Goal: Task Accomplishment & Management: Manage account settings

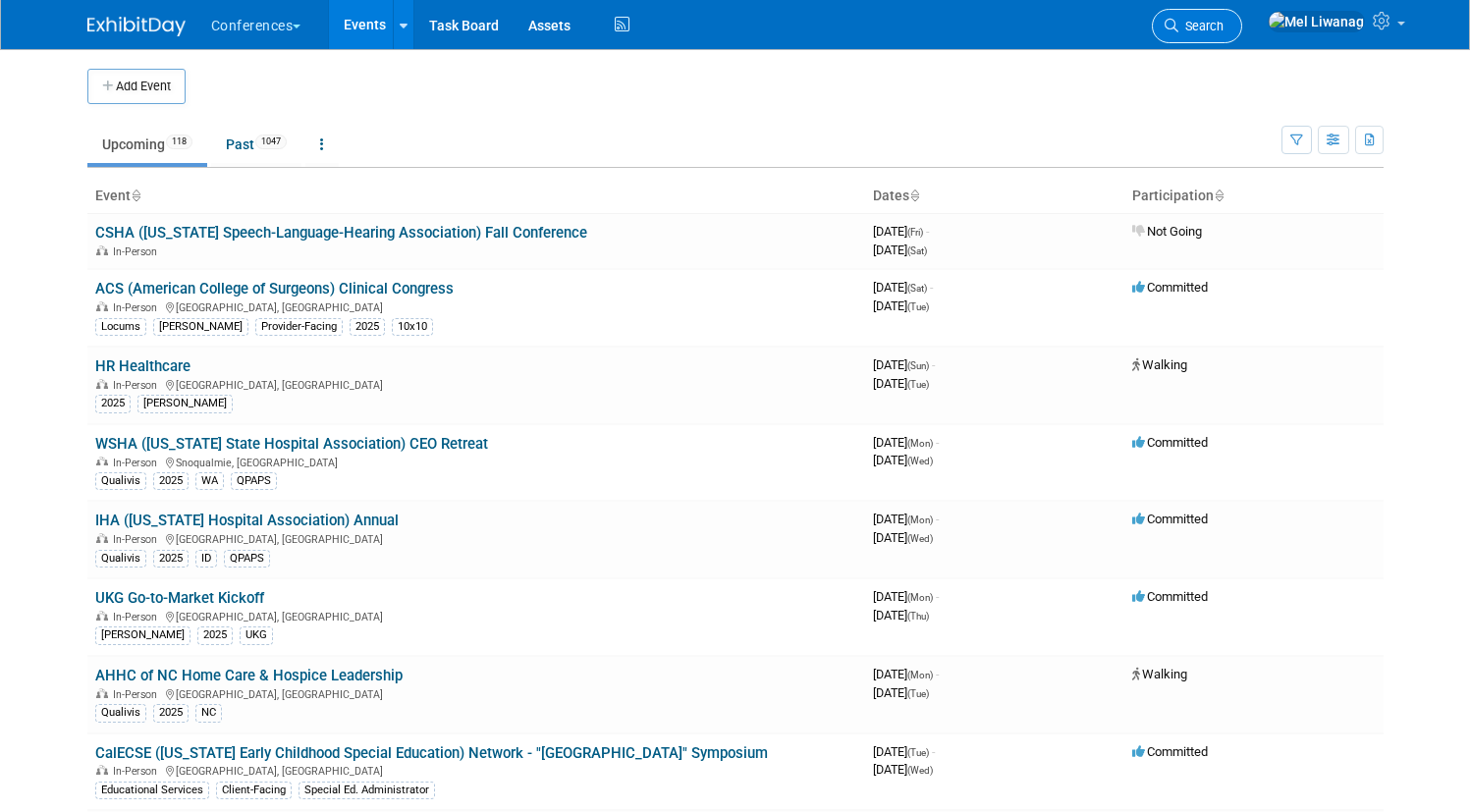
click at [742, 18] on link "Search" at bounding box center [1196, 26] width 90 height 35
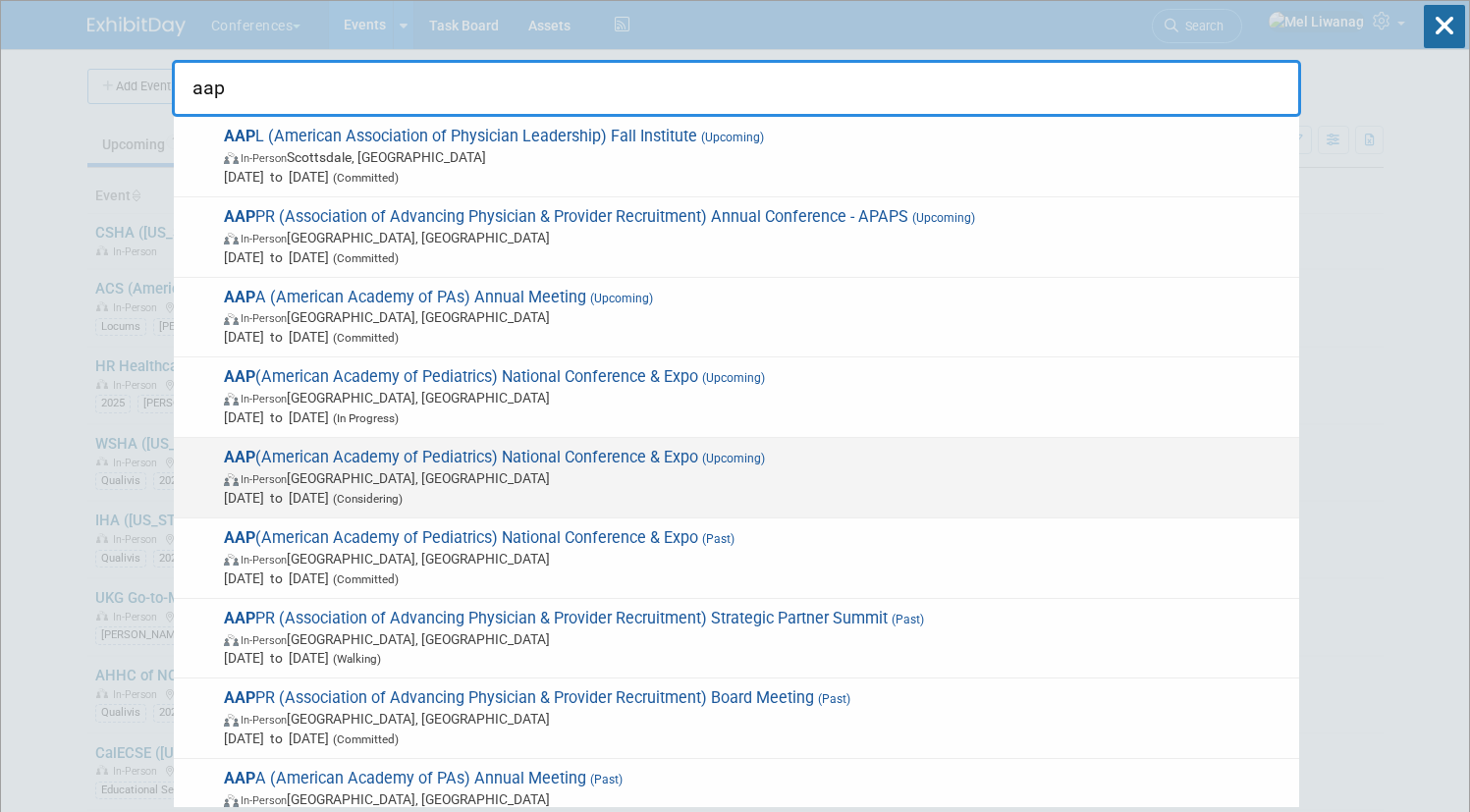
type input "aap"
click at [454, 465] on span "AAP (American Academy of Pediatrics) National Conference & Expo (Upcoming) In-P…" at bounding box center [754, 477] width 1071 height 60
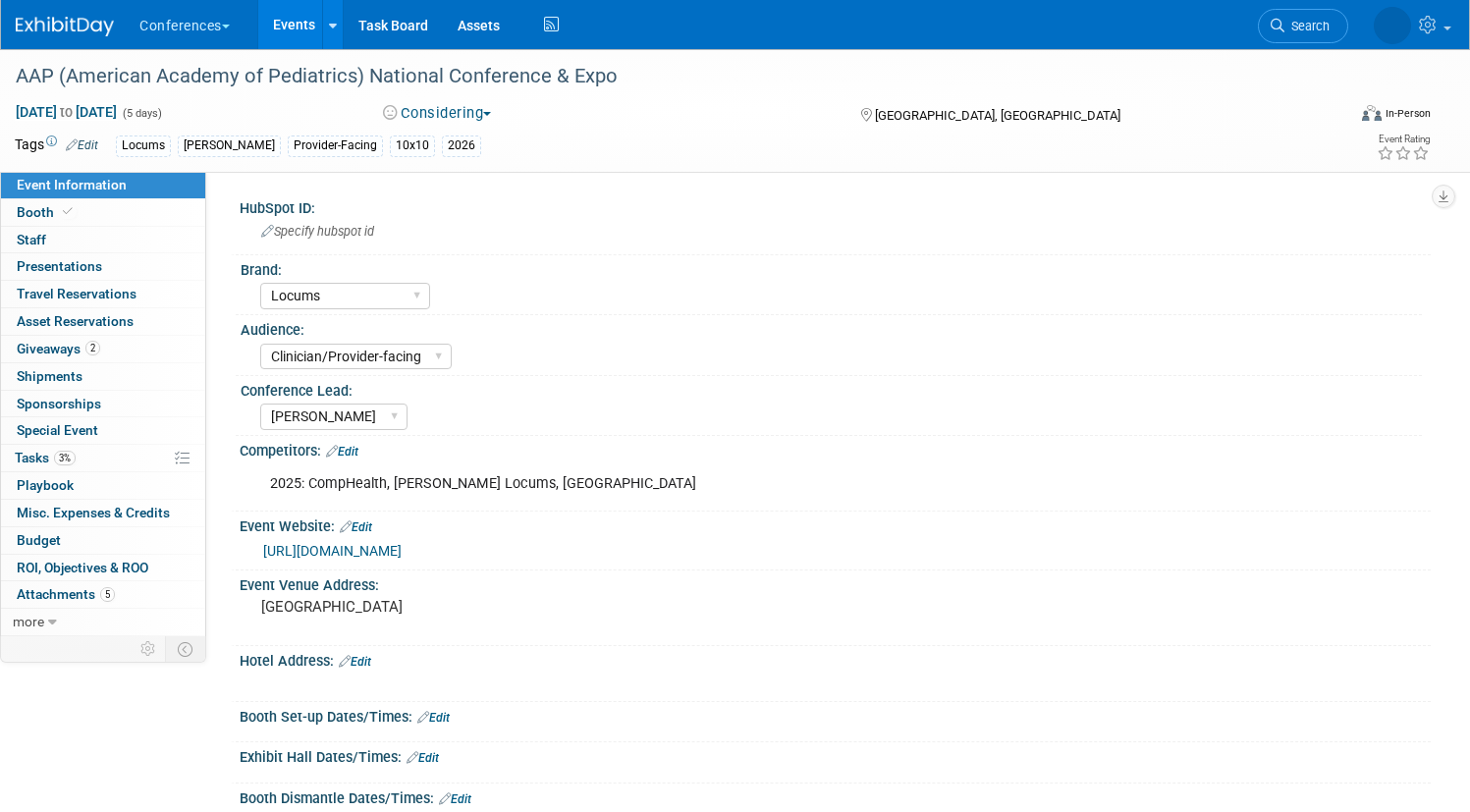
select select "Locums"
select select "Clinician/Provider-facing"
select select "Mel"
click at [1225, 23] on icon at bounding box center [1218, 26] width 14 height 14
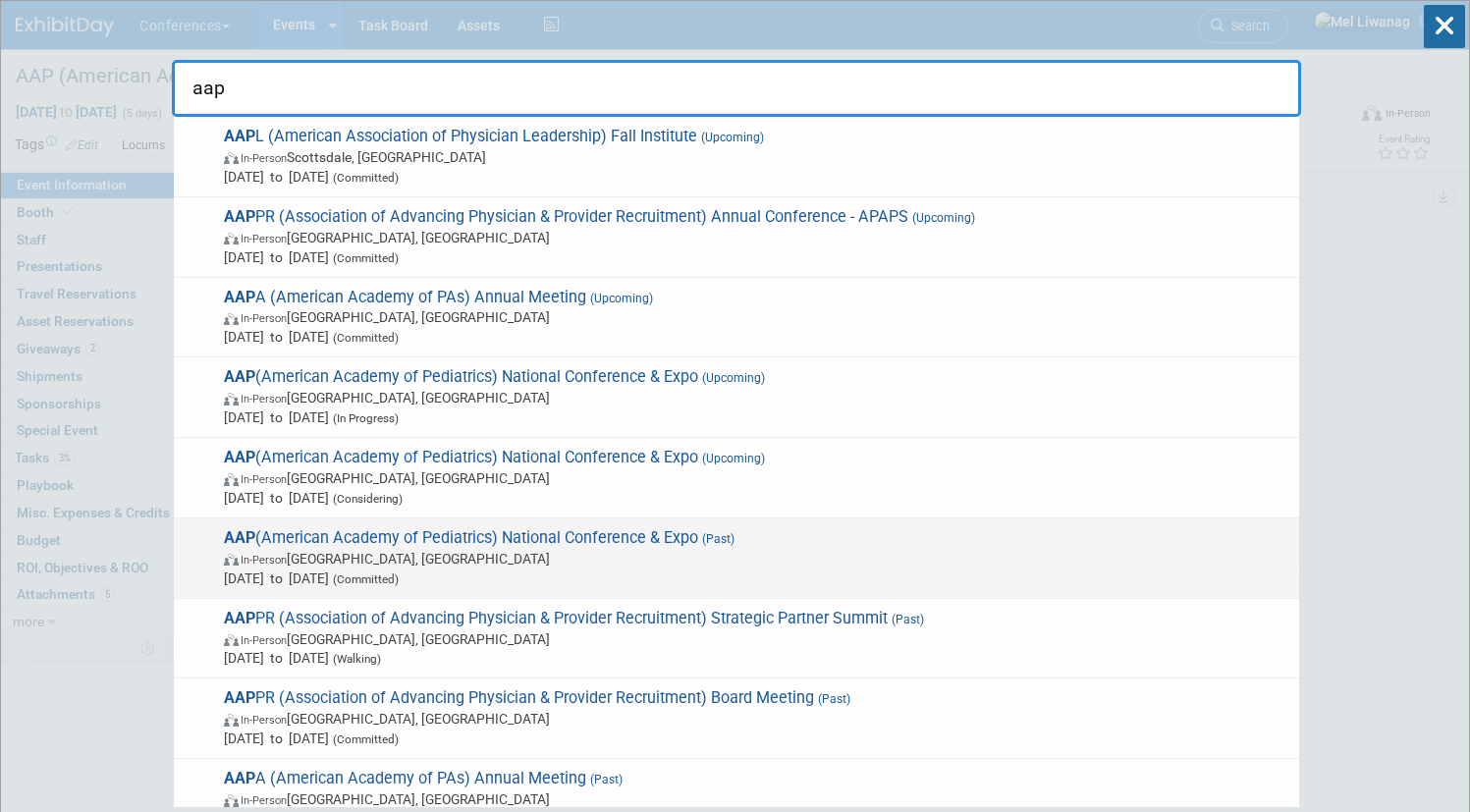
type input "aap"
click at [545, 553] on span "In-Person Denver, CO" at bounding box center [757, 559] width 1066 height 20
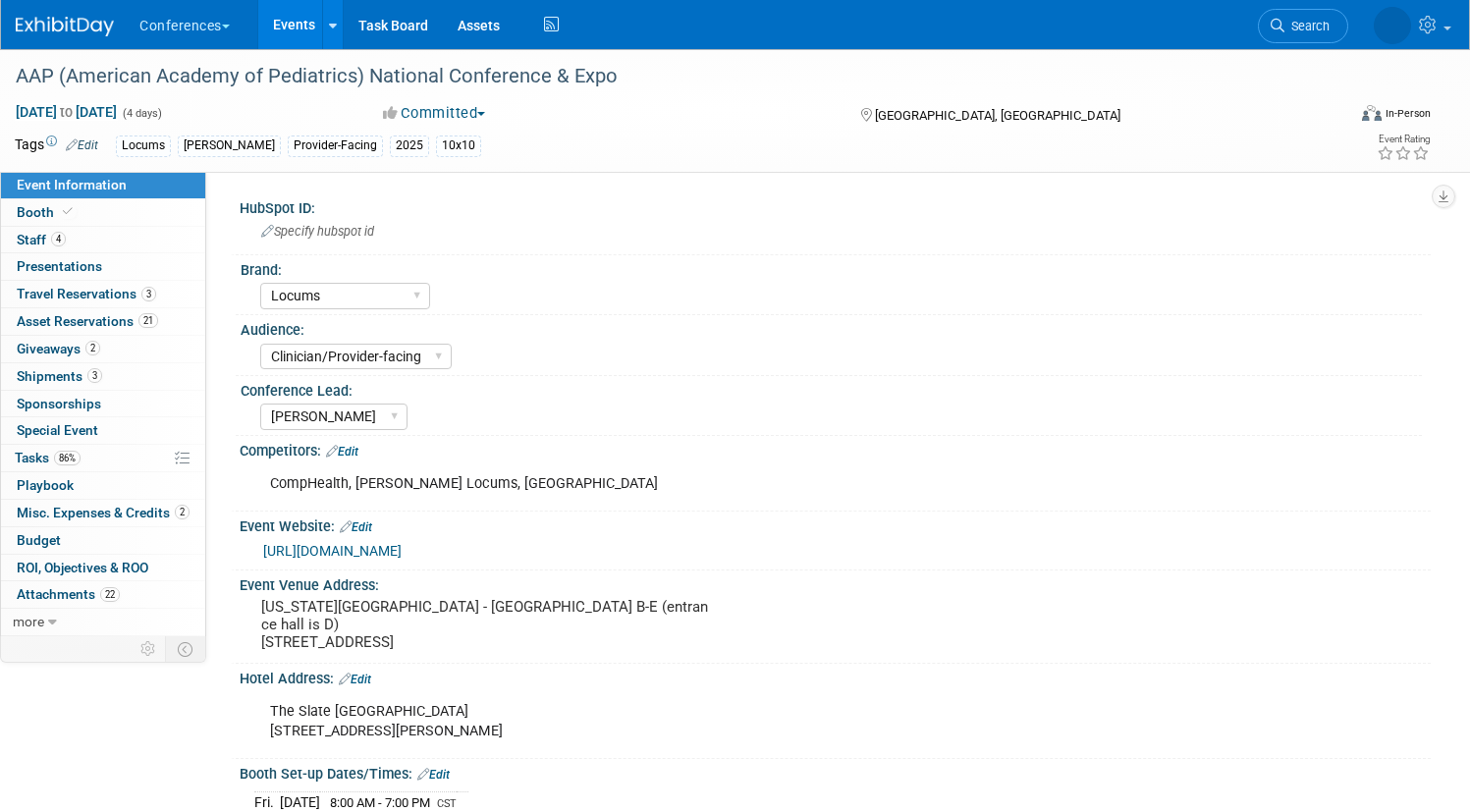
select select "Locums"
select select "Clinician/Provider-facing"
select select "Mel"
click at [172, 210] on link "Booth" at bounding box center [103, 212] width 204 height 27
select select "10'x10'"
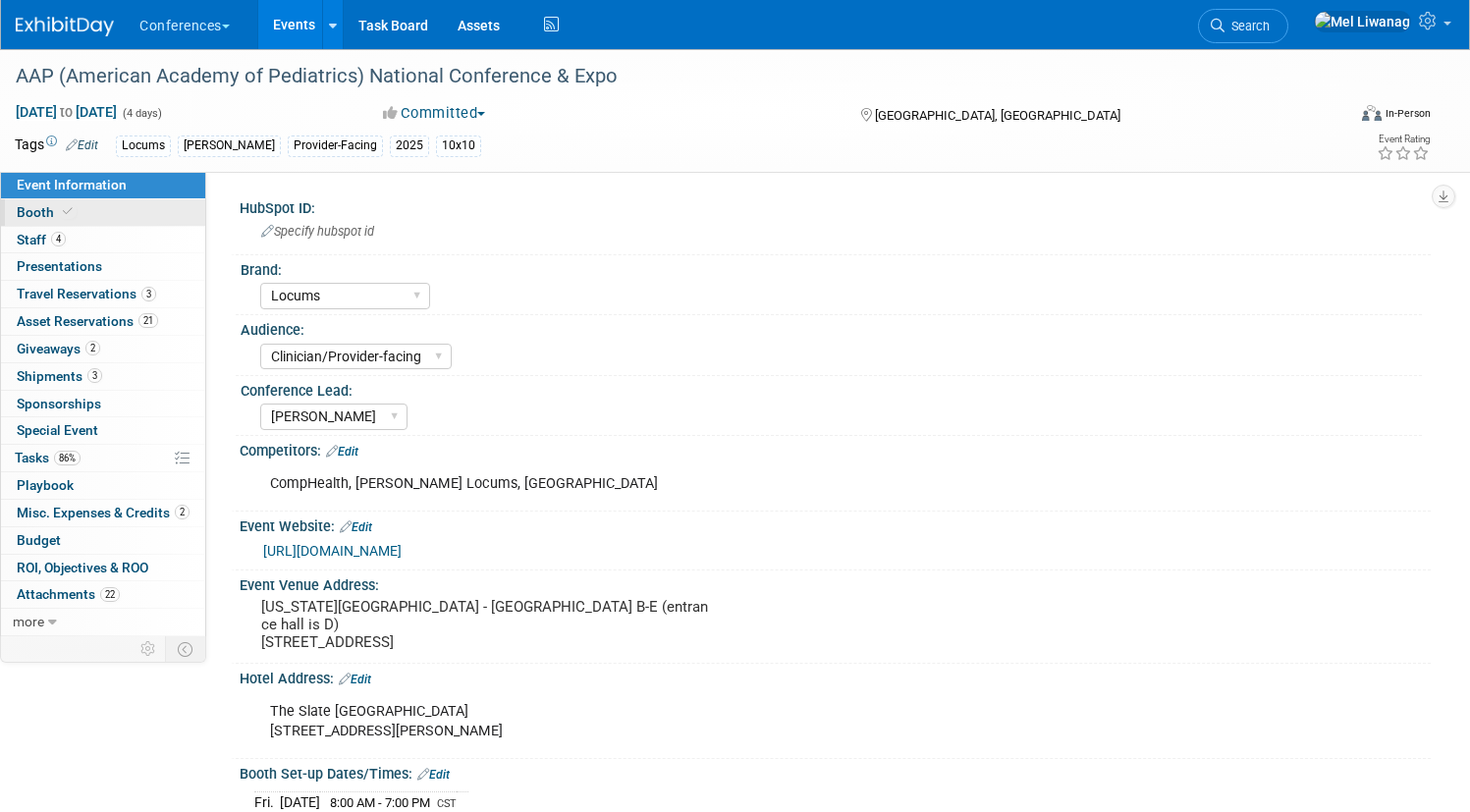
select select "Yes"
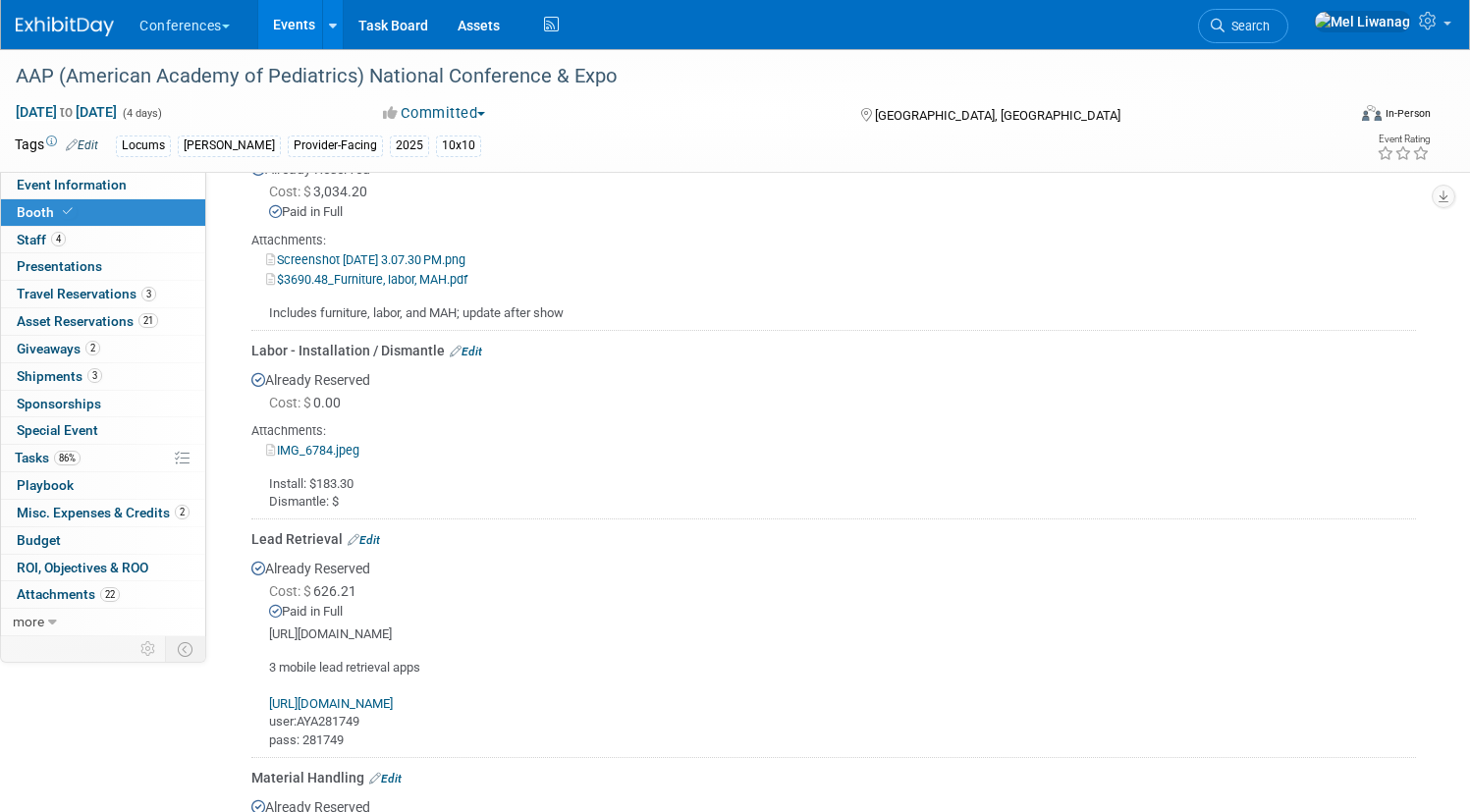
scroll to position [962, 0]
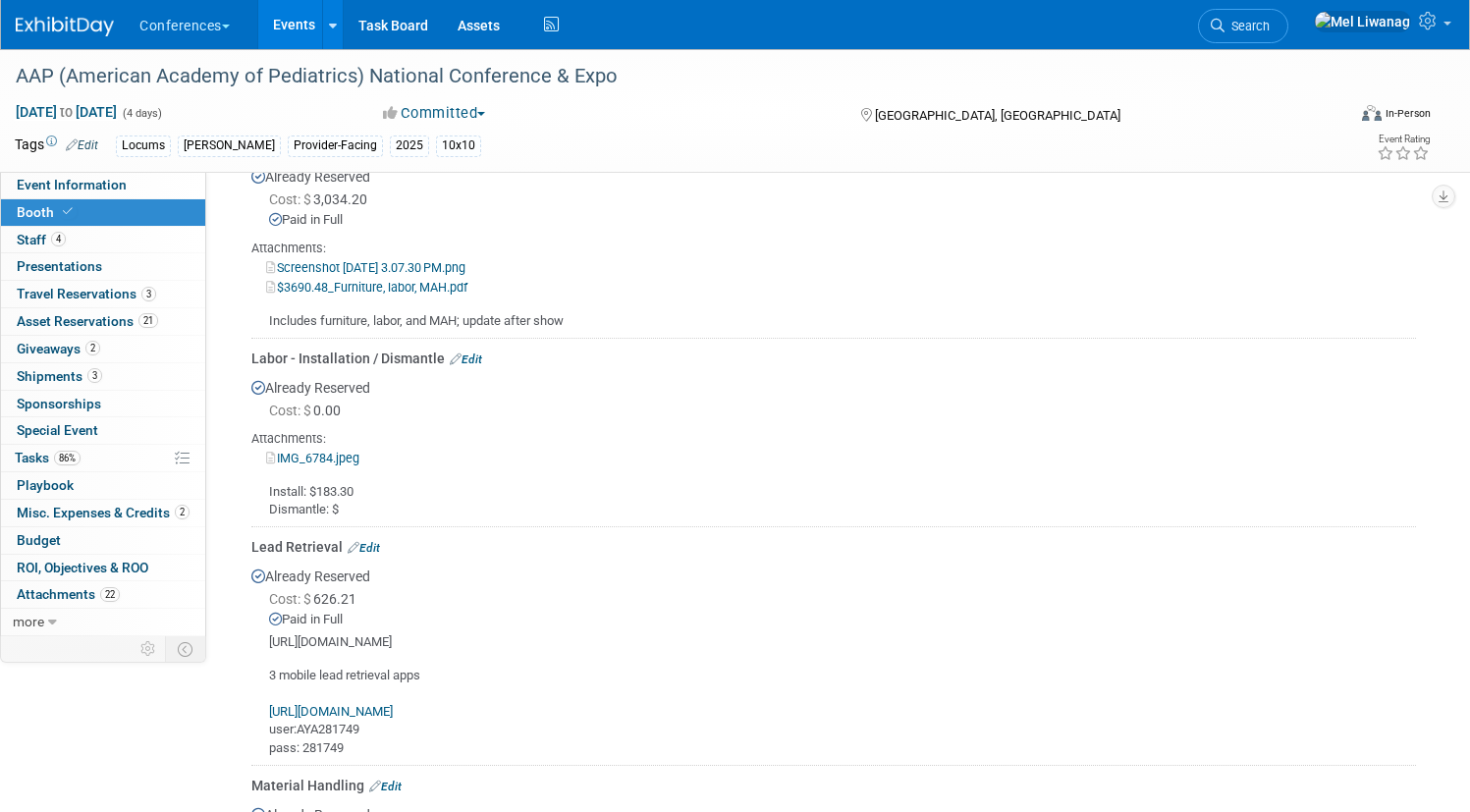
click at [546, 365] on div "Labor - Installation / Dismantle Edit" at bounding box center [833, 359] width 1165 height 20
click at [482, 359] on link "Edit" at bounding box center [465, 360] width 33 height 14
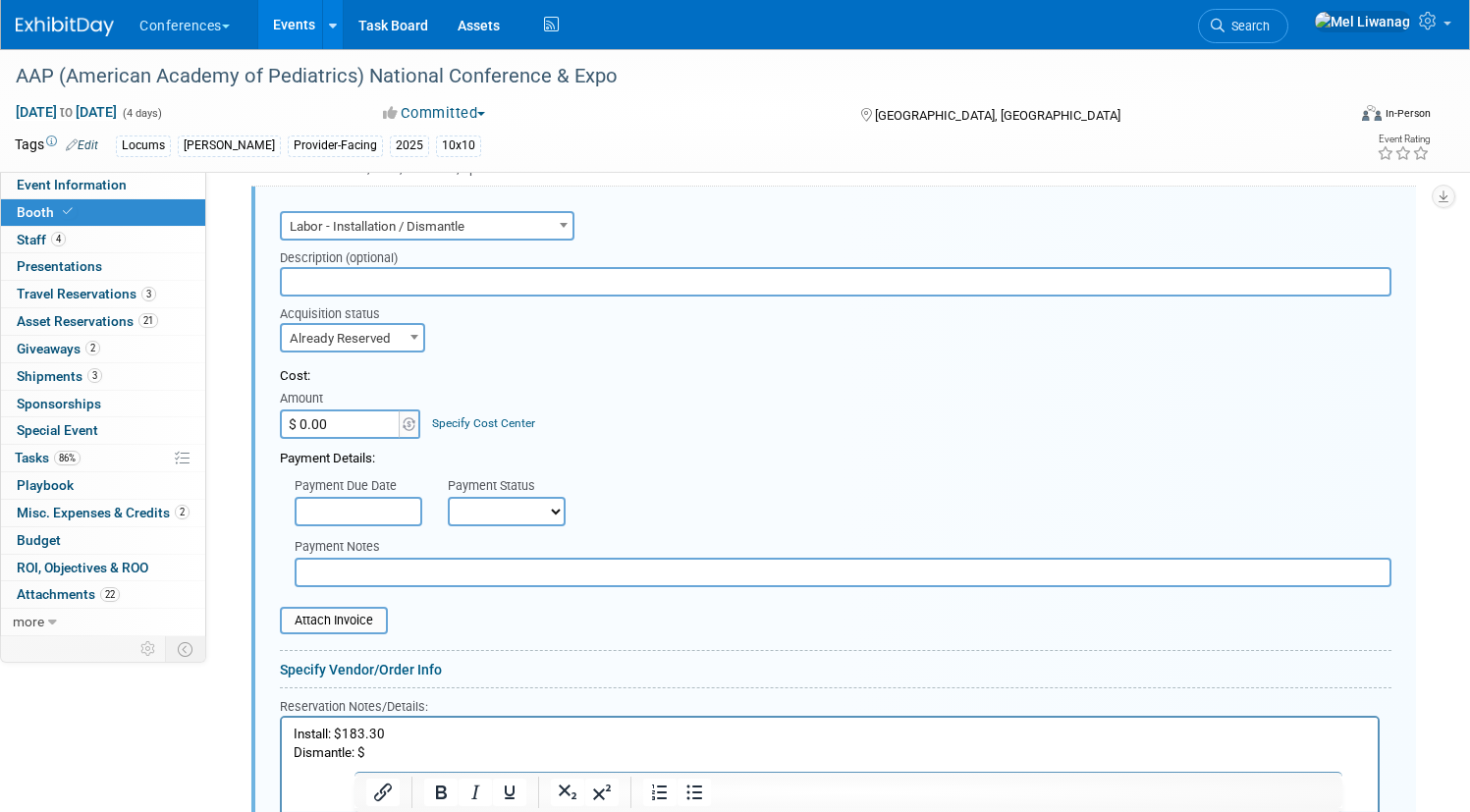
scroll to position [1193, 0]
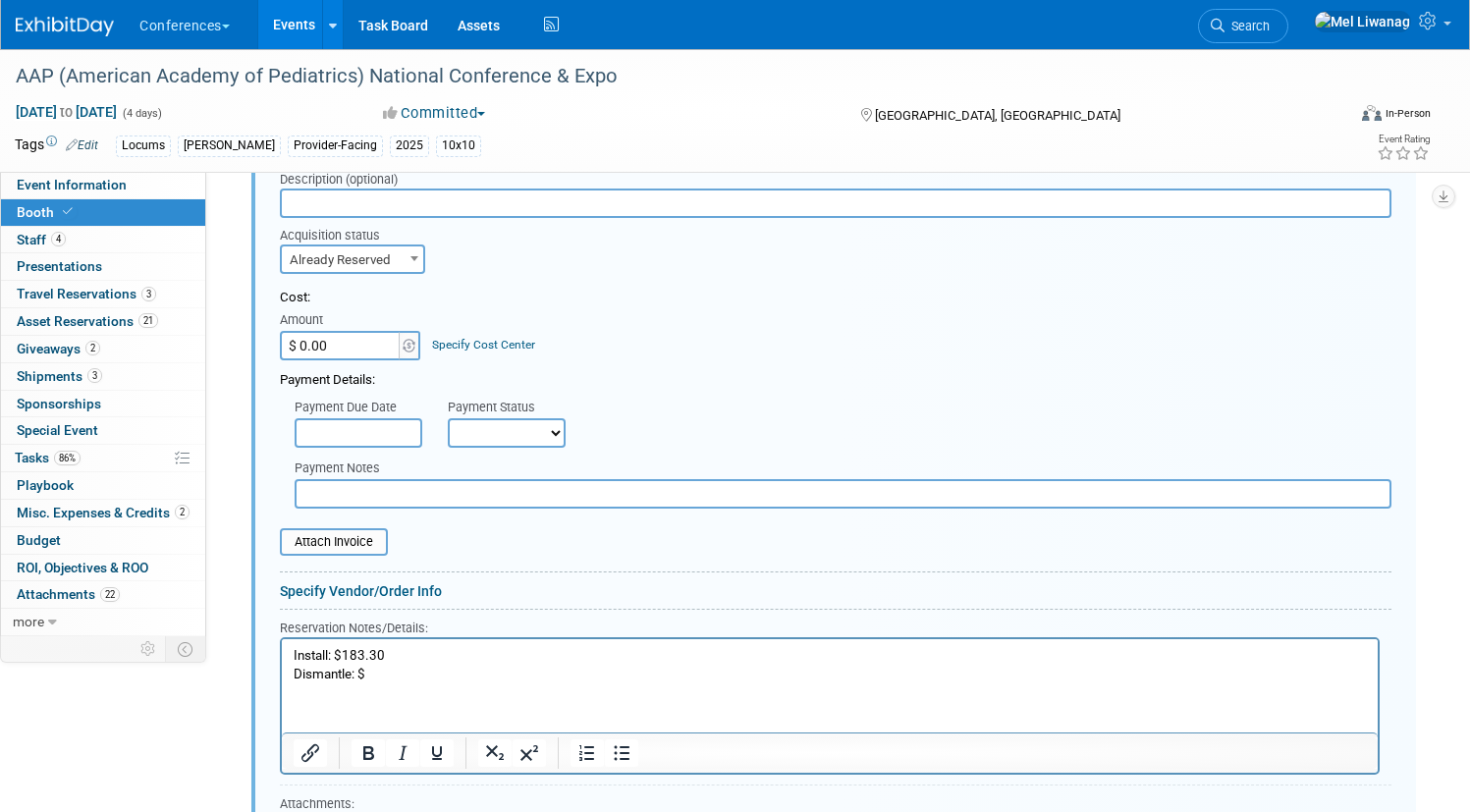
click at [382, 680] on p "Install: $183.30 Dismantle: $" at bounding box center [830, 664] width 1073 height 37
click at [403, 345] on input "$ 0.00" at bounding box center [341, 346] width 122 height 30
type input "$ 366.60"
click at [530, 348] on link "Specify Cost Center" at bounding box center [483, 345] width 103 height 14
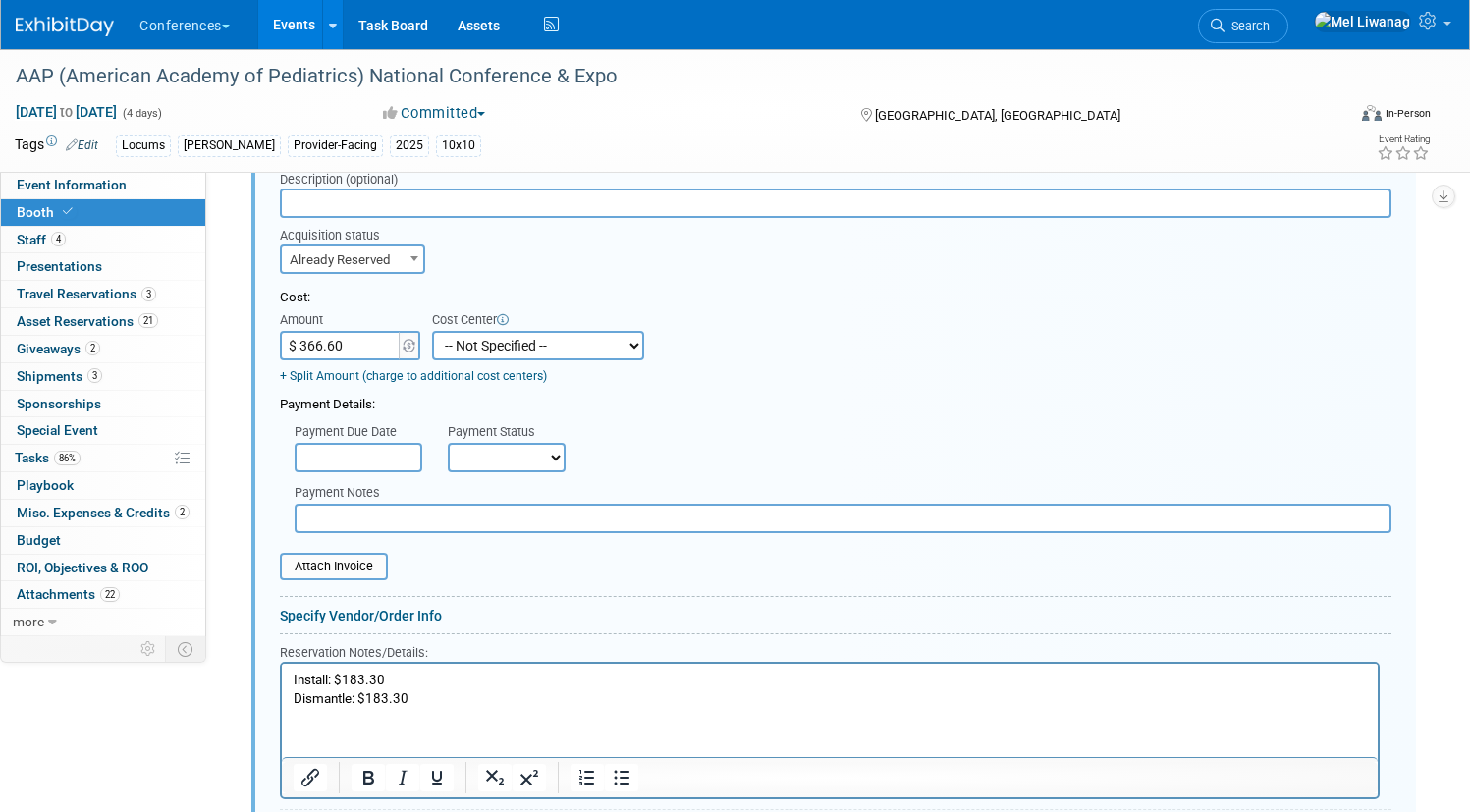
click at [530, 348] on select "-- Not Specified -- Aya Education Aya Healthcare Aya Locums Bespoke Corporate D…" at bounding box center [537, 346] width 212 height 30
select select "18965873"
click at [504, 331] on select "-- Not Specified -- Aya Education Aya Healthcare Aya Locums Bespoke Corporate D…" at bounding box center [537, 346] width 212 height 30
click at [821, 403] on div "Payment Details:" at bounding box center [835, 400] width 1111 height 30
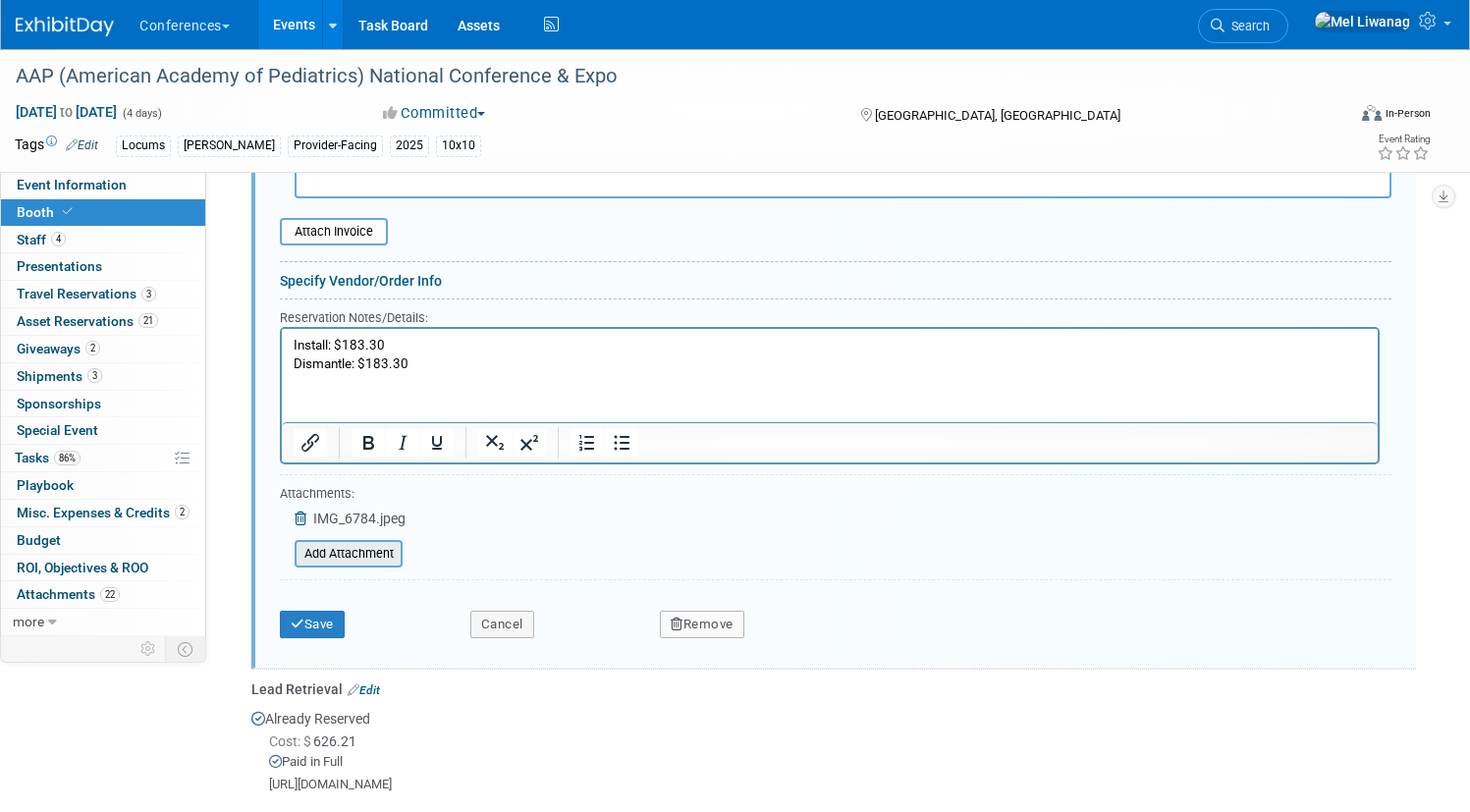
scroll to position [1546, 0]
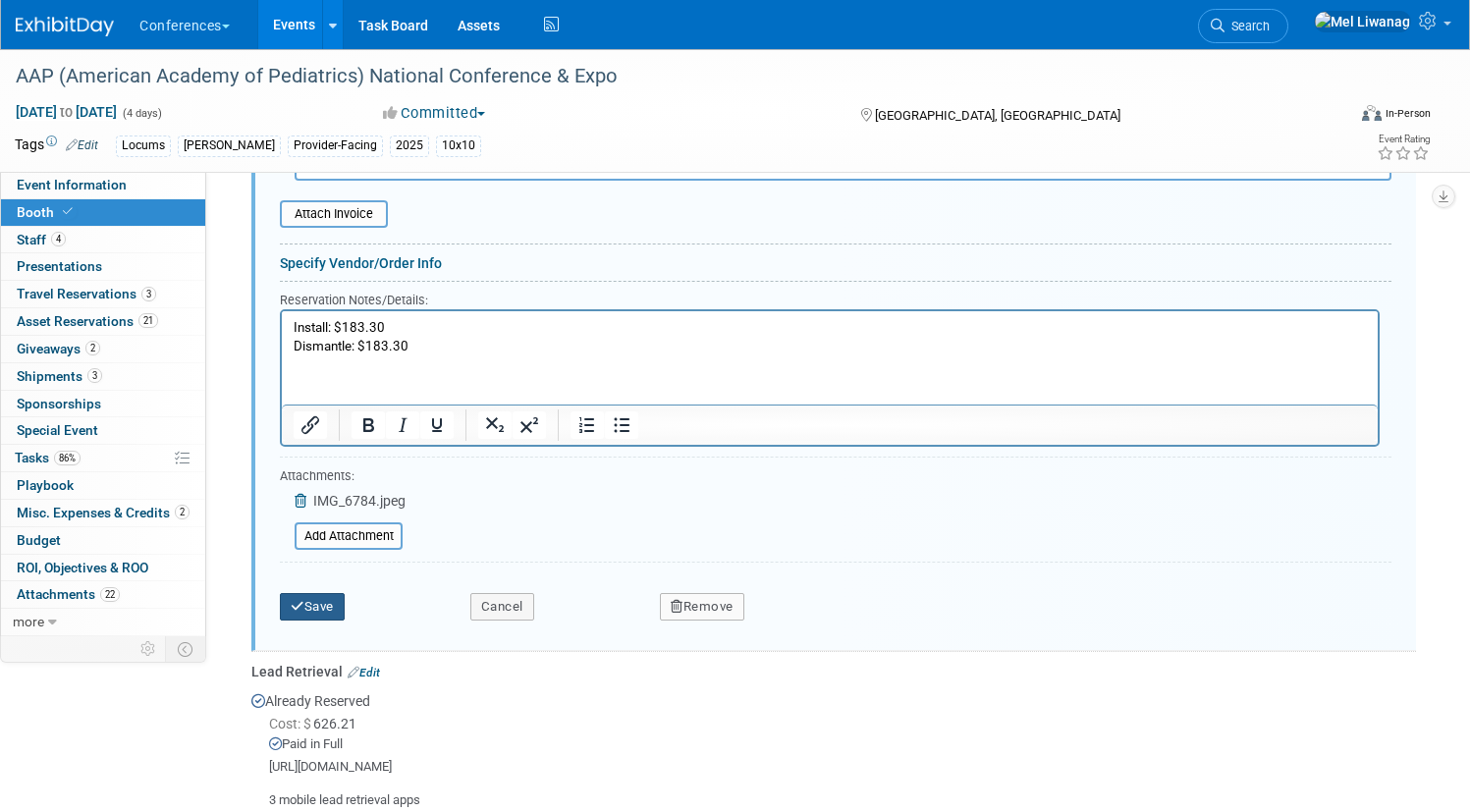
click at [345, 611] on button "Save" at bounding box center [312, 607] width 65 height 28
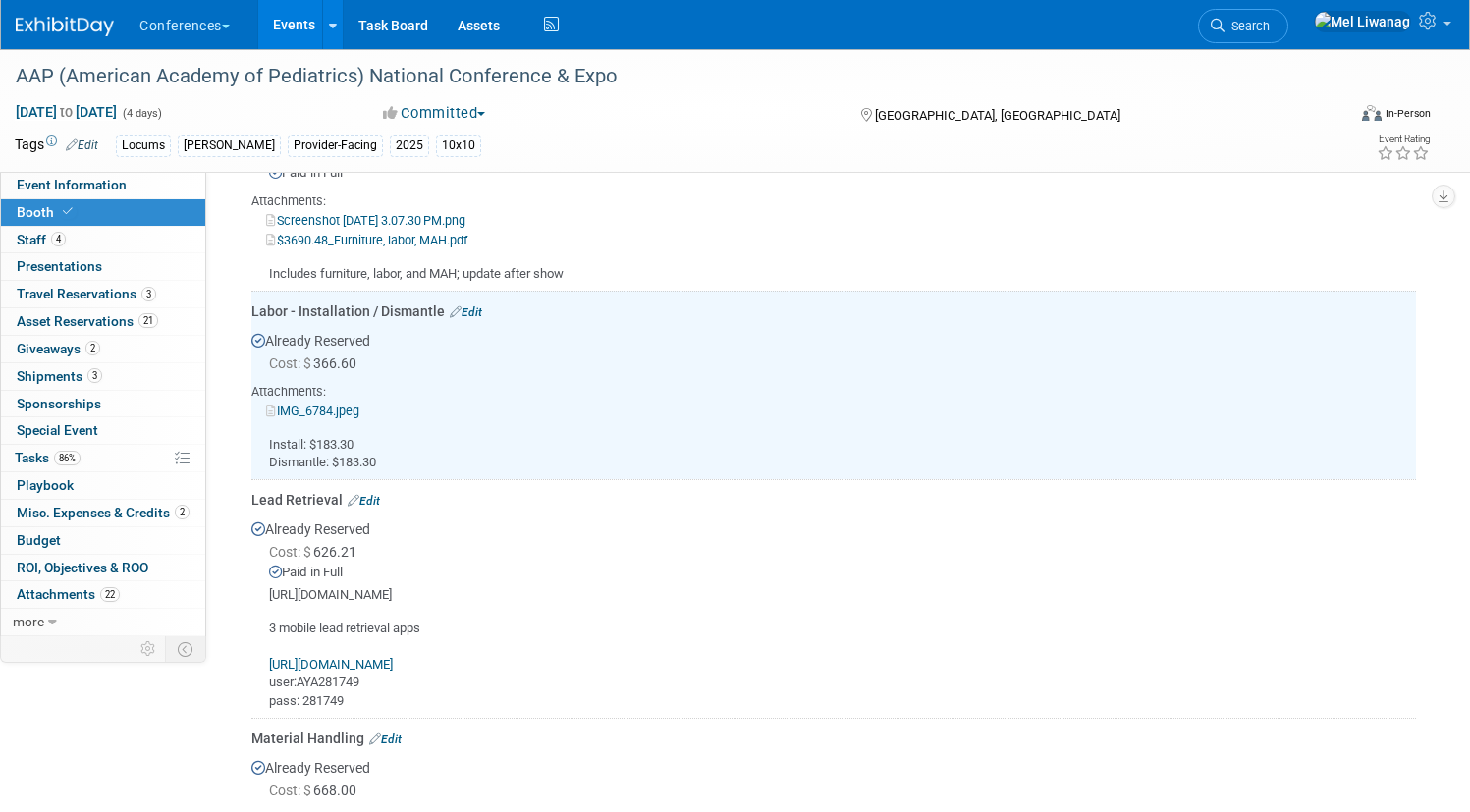
scroll to position [933, 0]
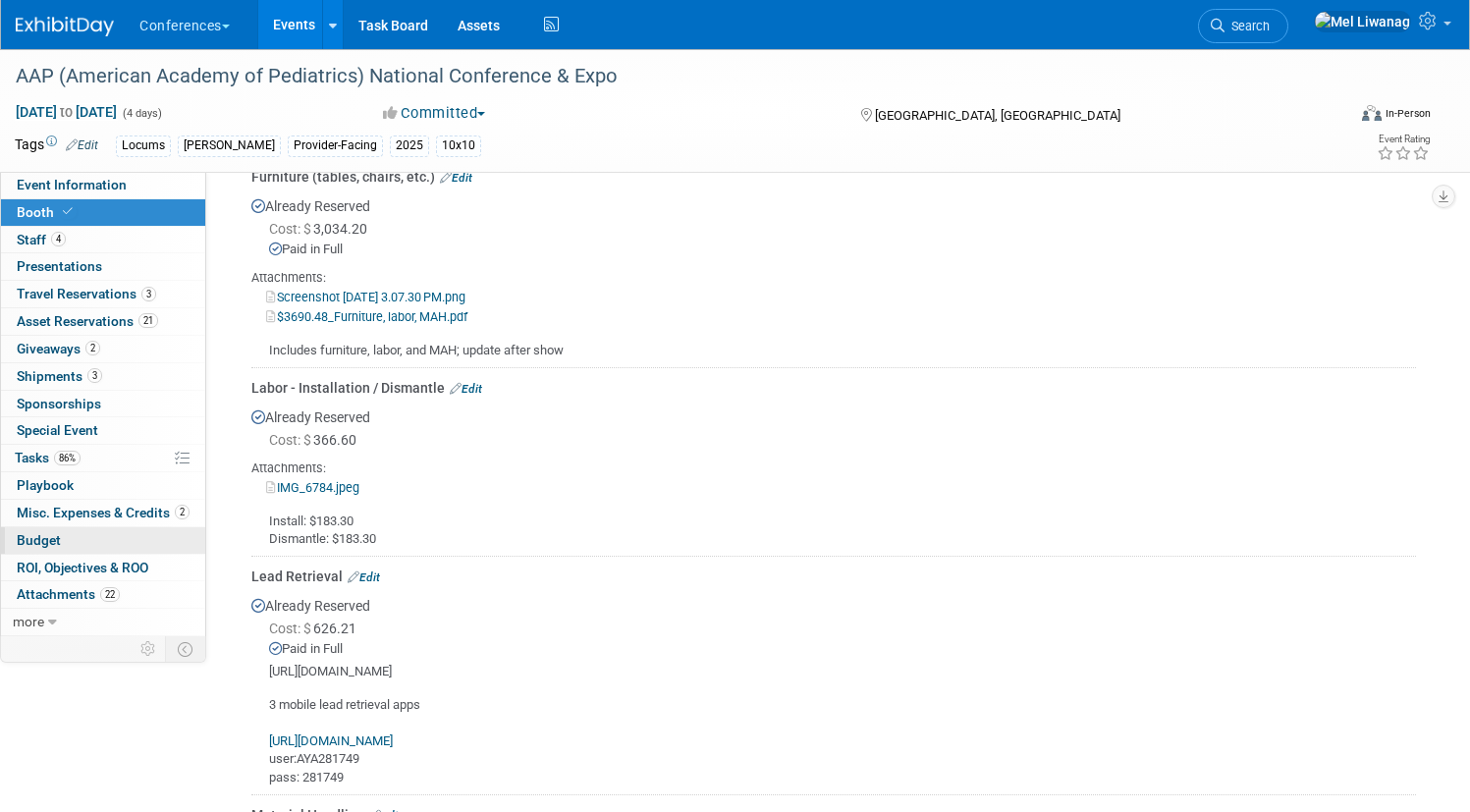
click at [142, 547] on link "Budget" at bounding box center [103, 540] width 204 height 27
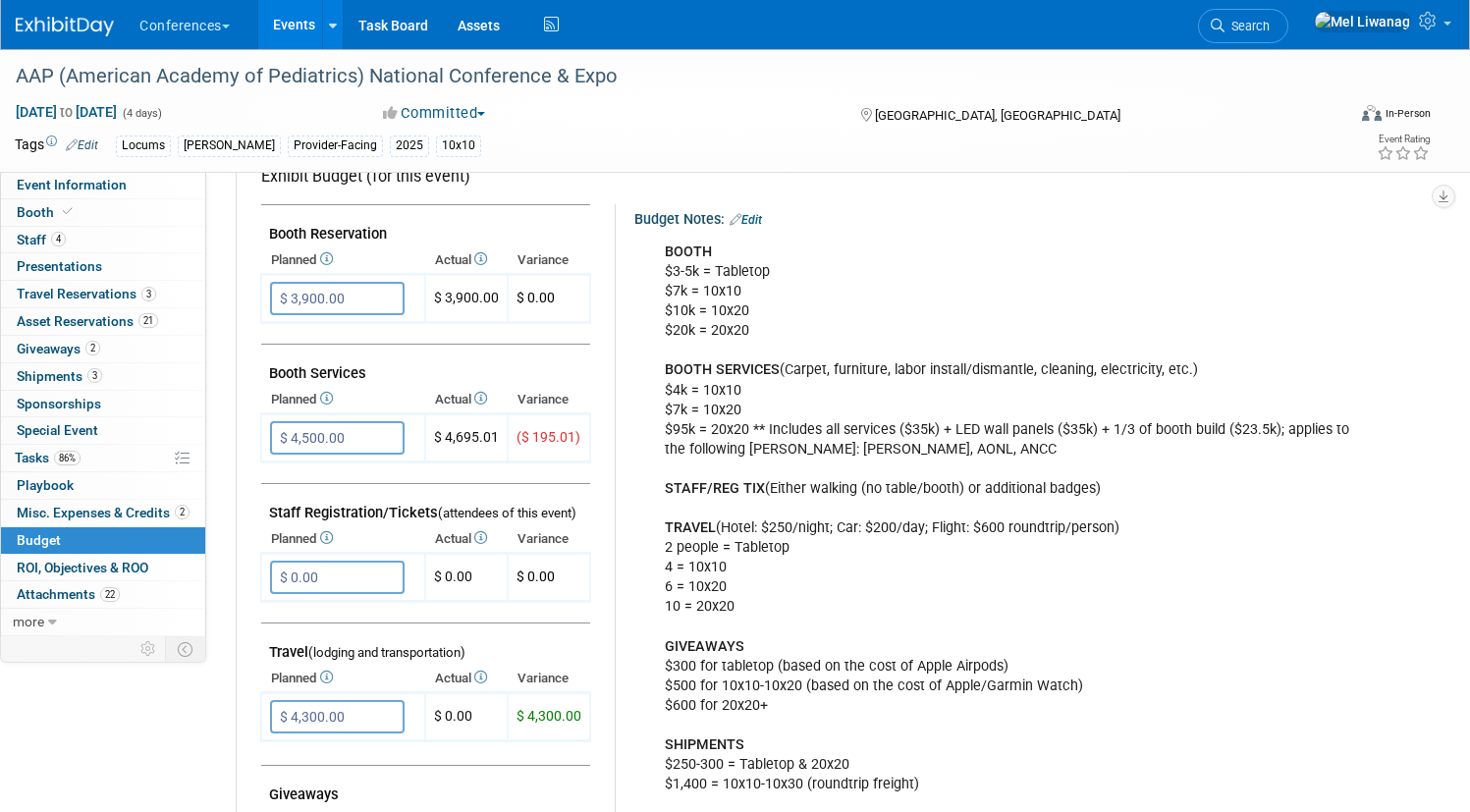
scroll to position [339, 0]
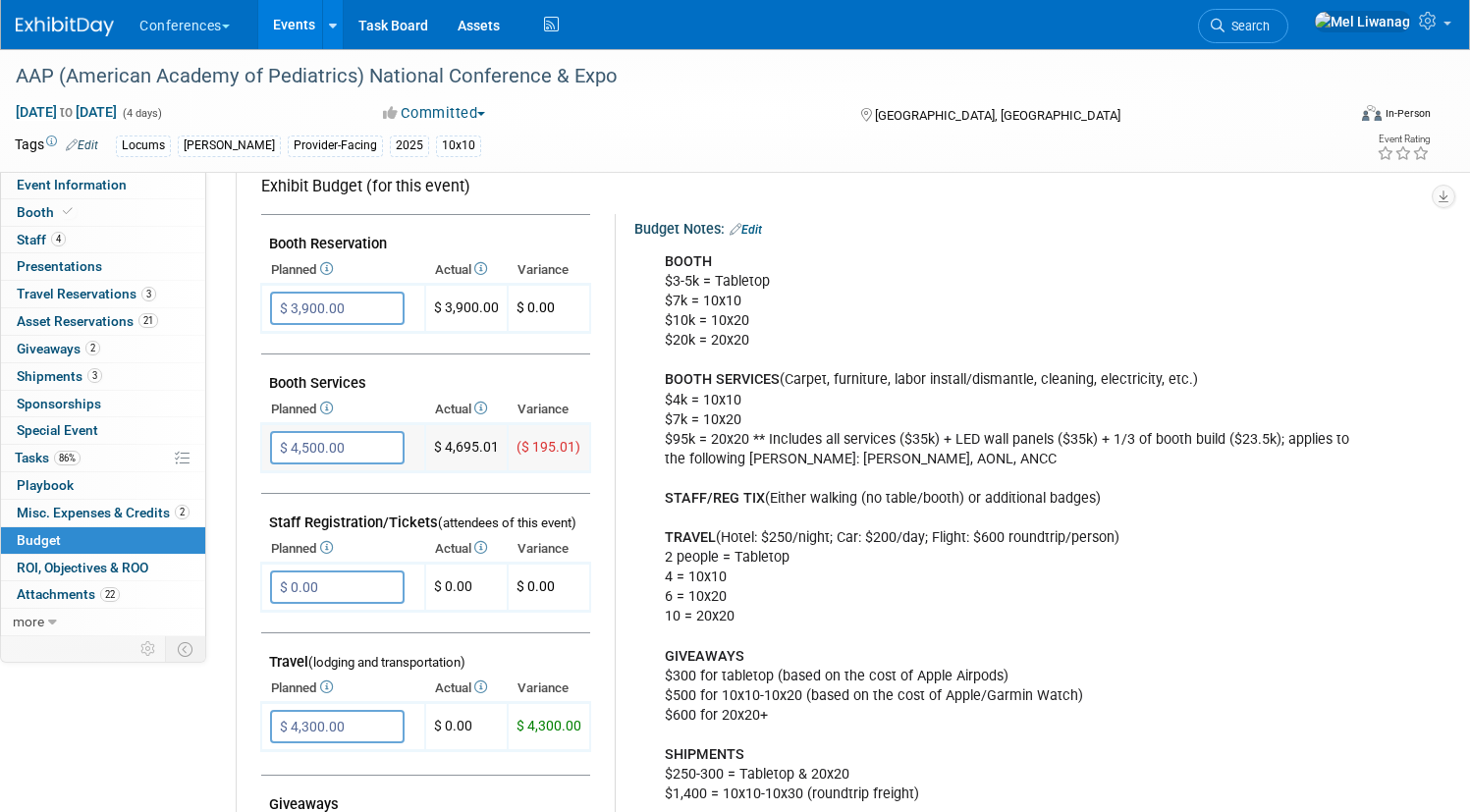
click at [405, 454] on input "$ 4,500.00" at bounding box center [337, 447] width 134 height 34
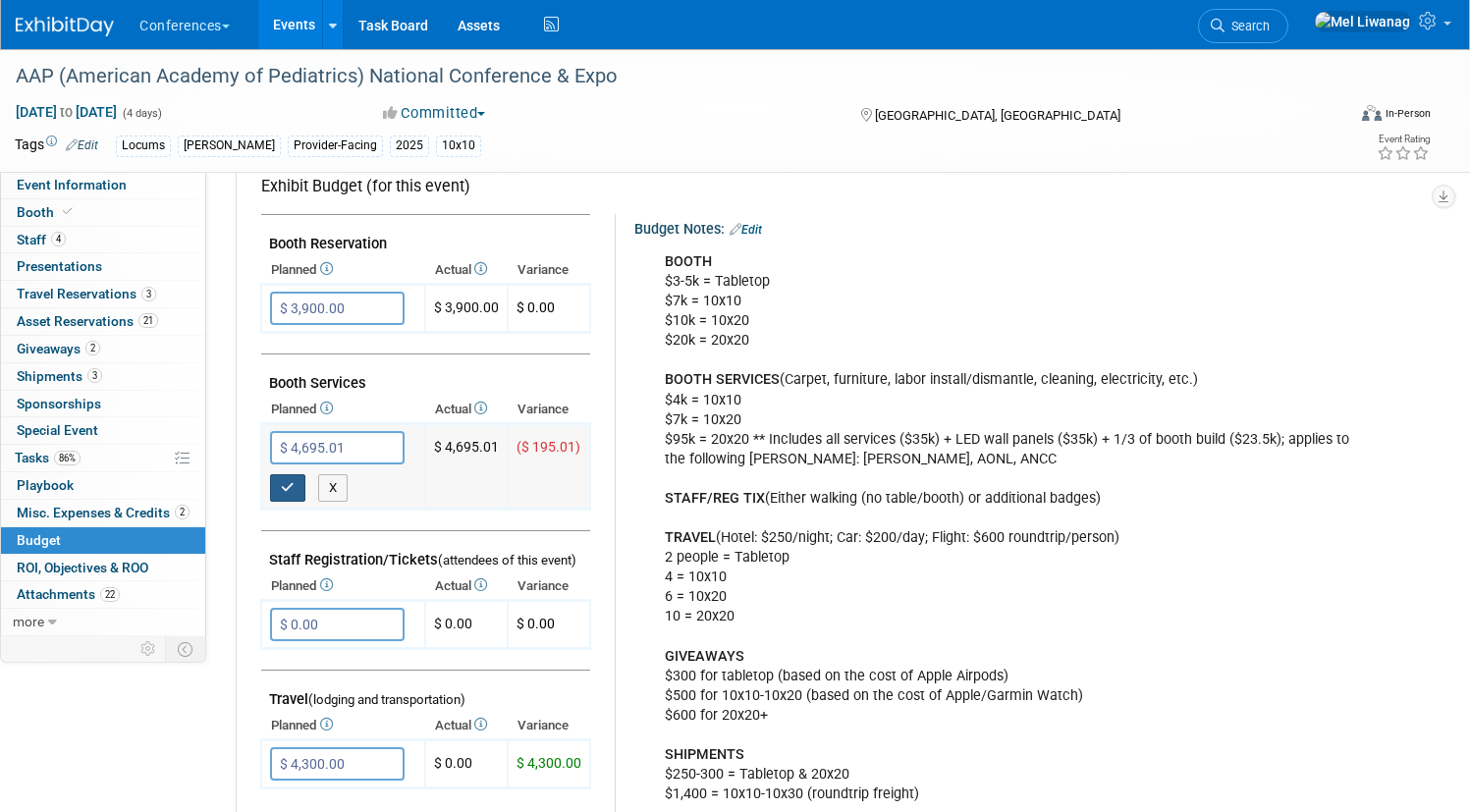
type input "$ 4,695.01"
click at [305, 498] on button "button" at bounding box center [287, 488] width 36 height 28
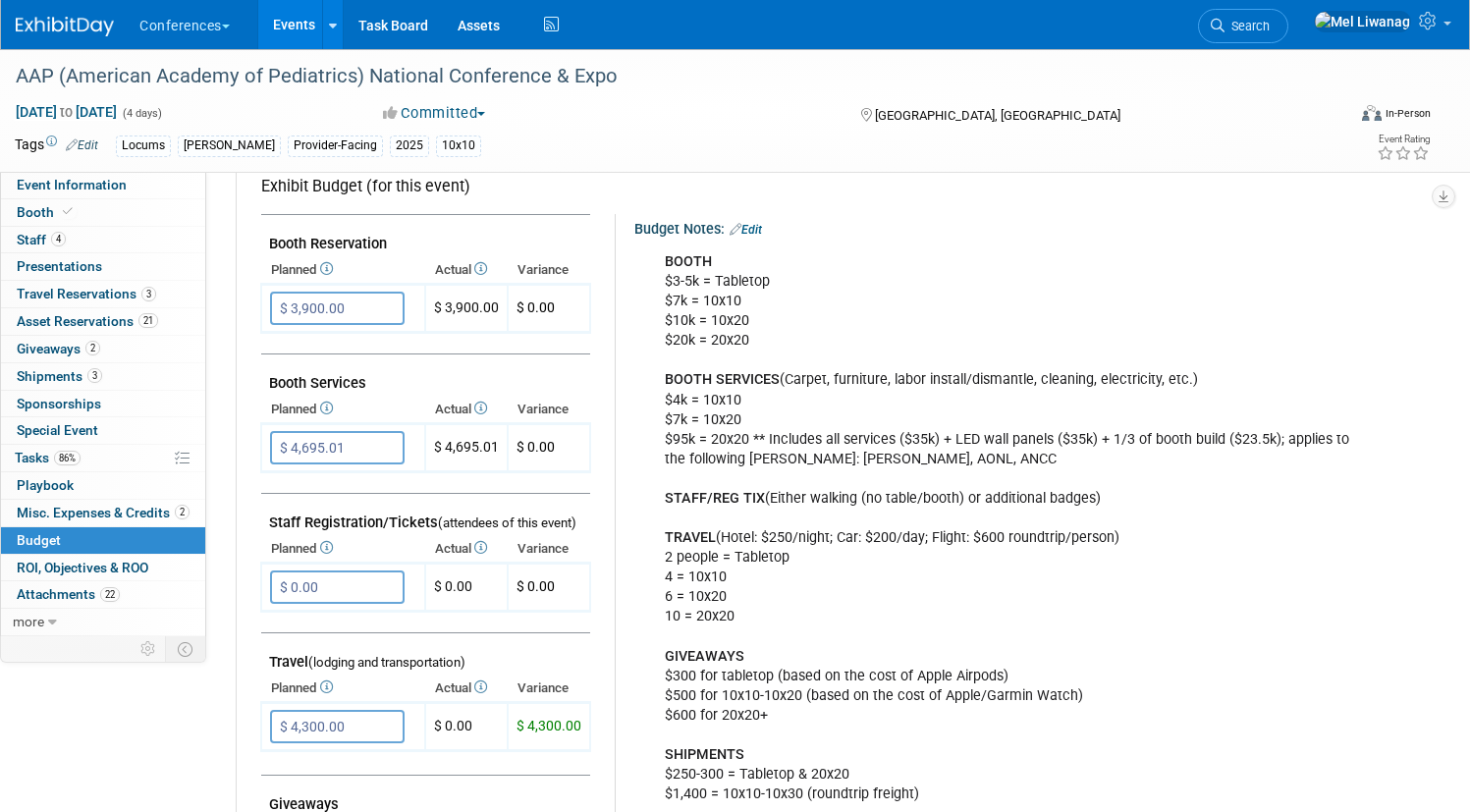
click at [204, 534] on link "Budget" at bounding box center [103, 540] width 204 height 27
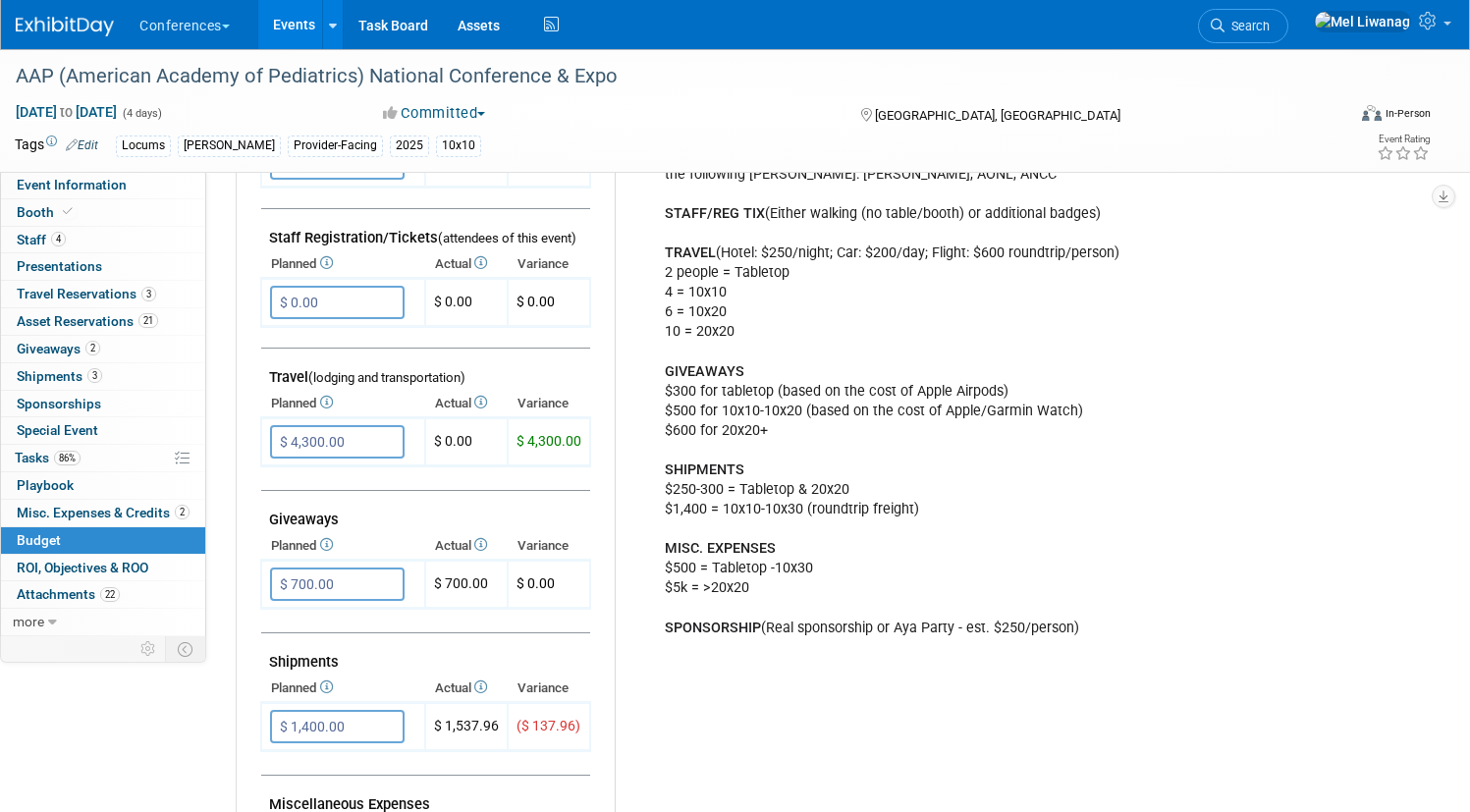
scroll to position [641, 0]
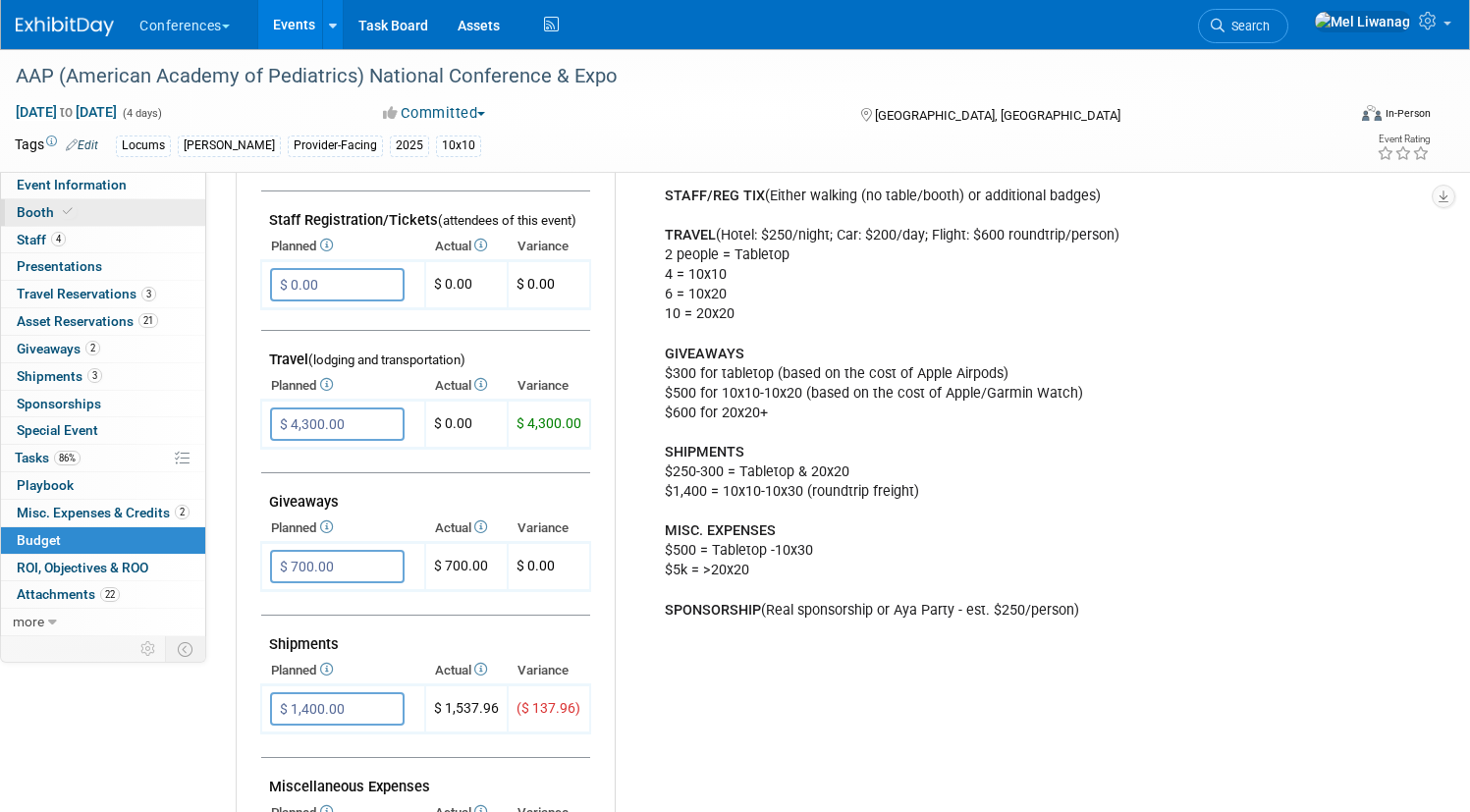
click at [199, 222] on link "Booth" at bounding box center [103, 212] width 204 height 27
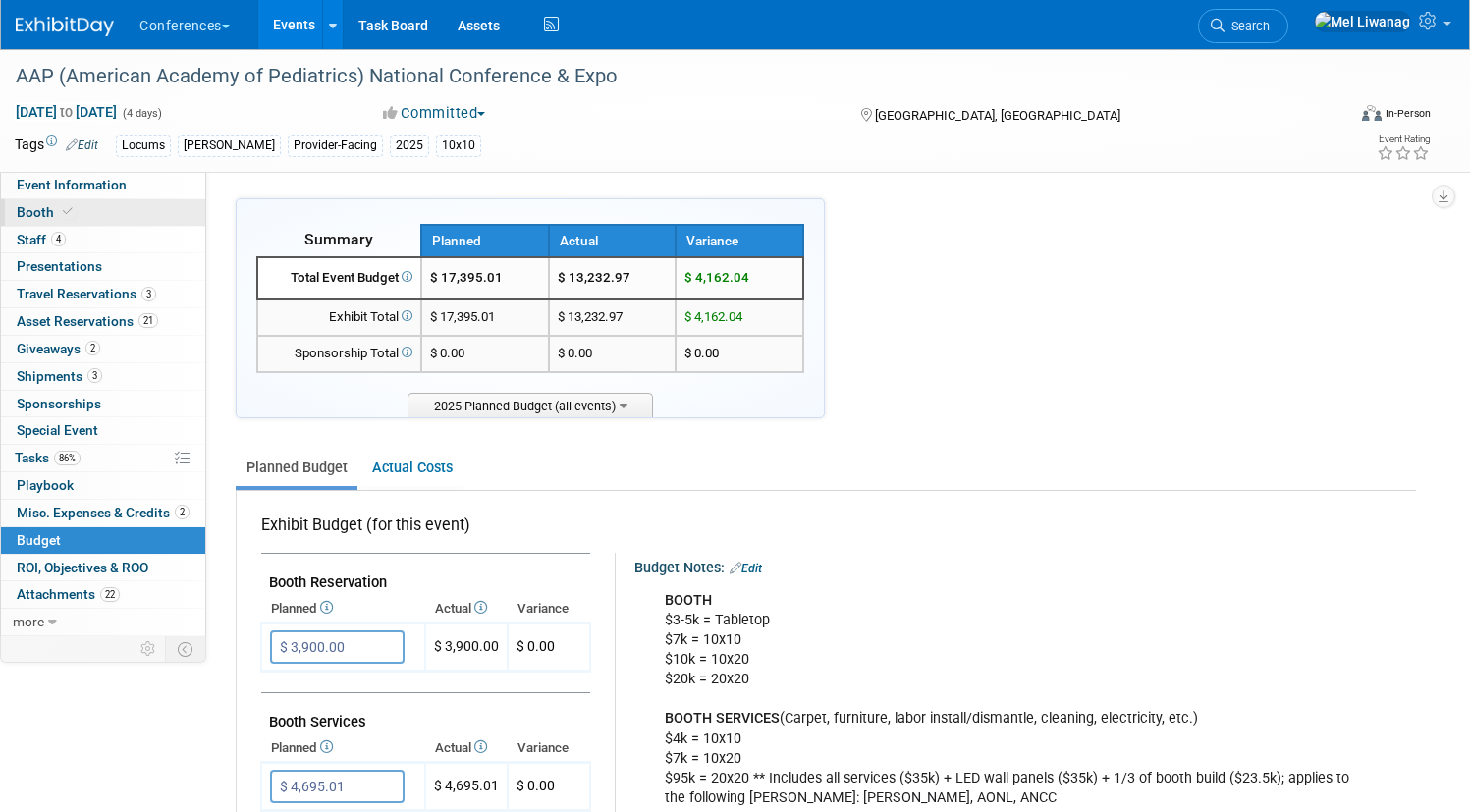
select select "10'x10'"
select select "Yes"
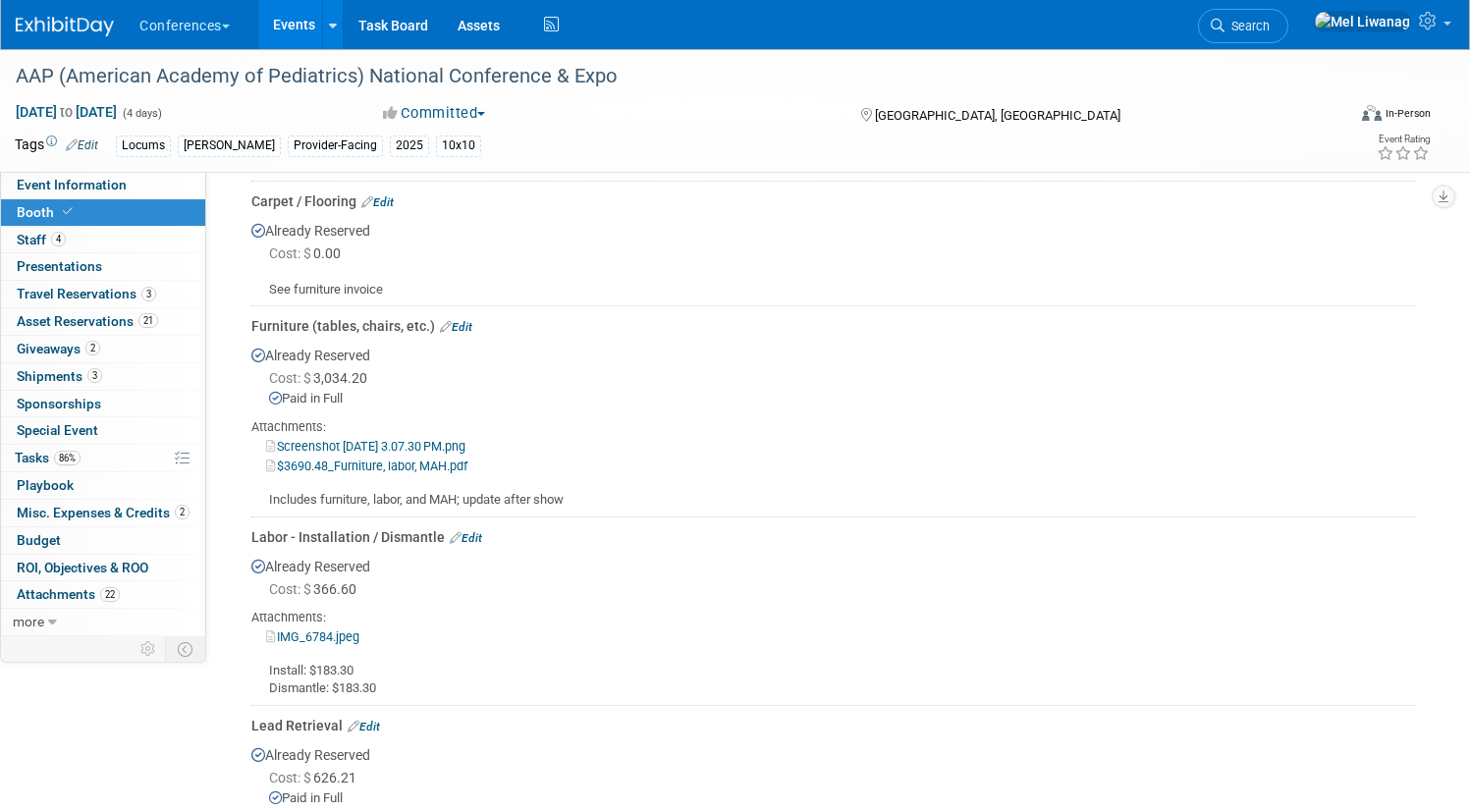
scroll to position [777, 0]
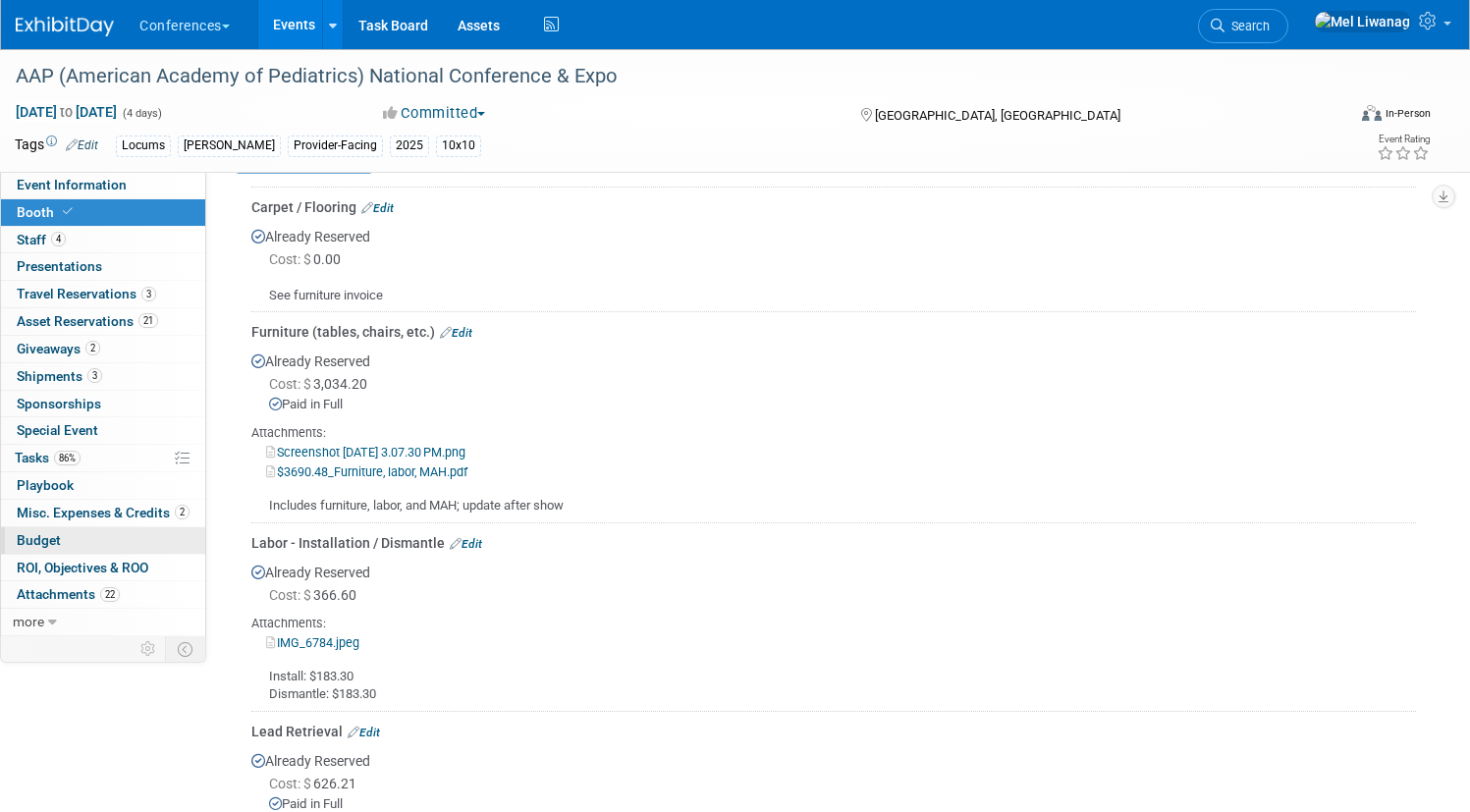
click at [183, 538] on link "Budget" at bounding box center [103, 540] width 204 height 27
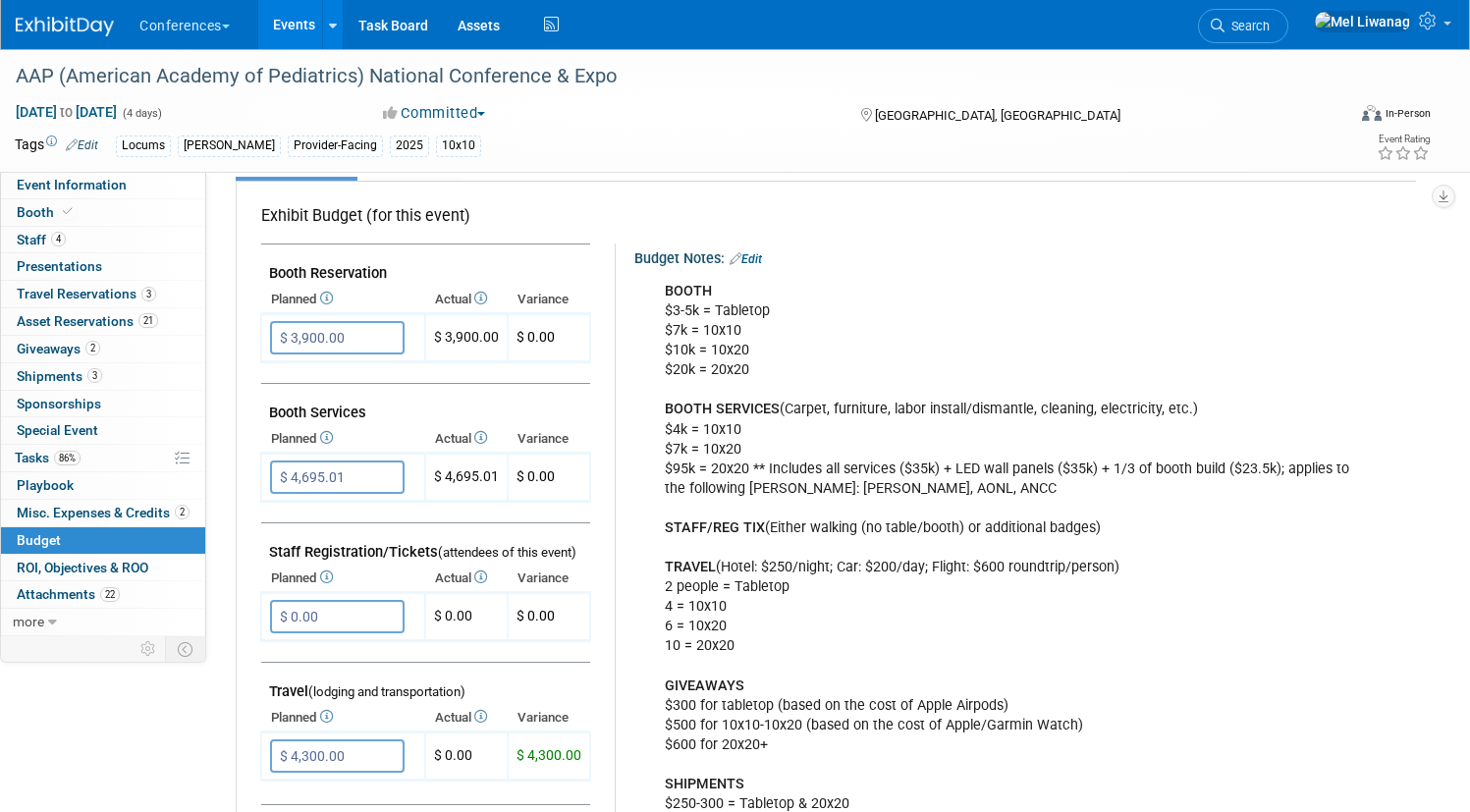
scroll to position [0, 0]
